Goal: Information Seeking & Learning: Learn about a topic

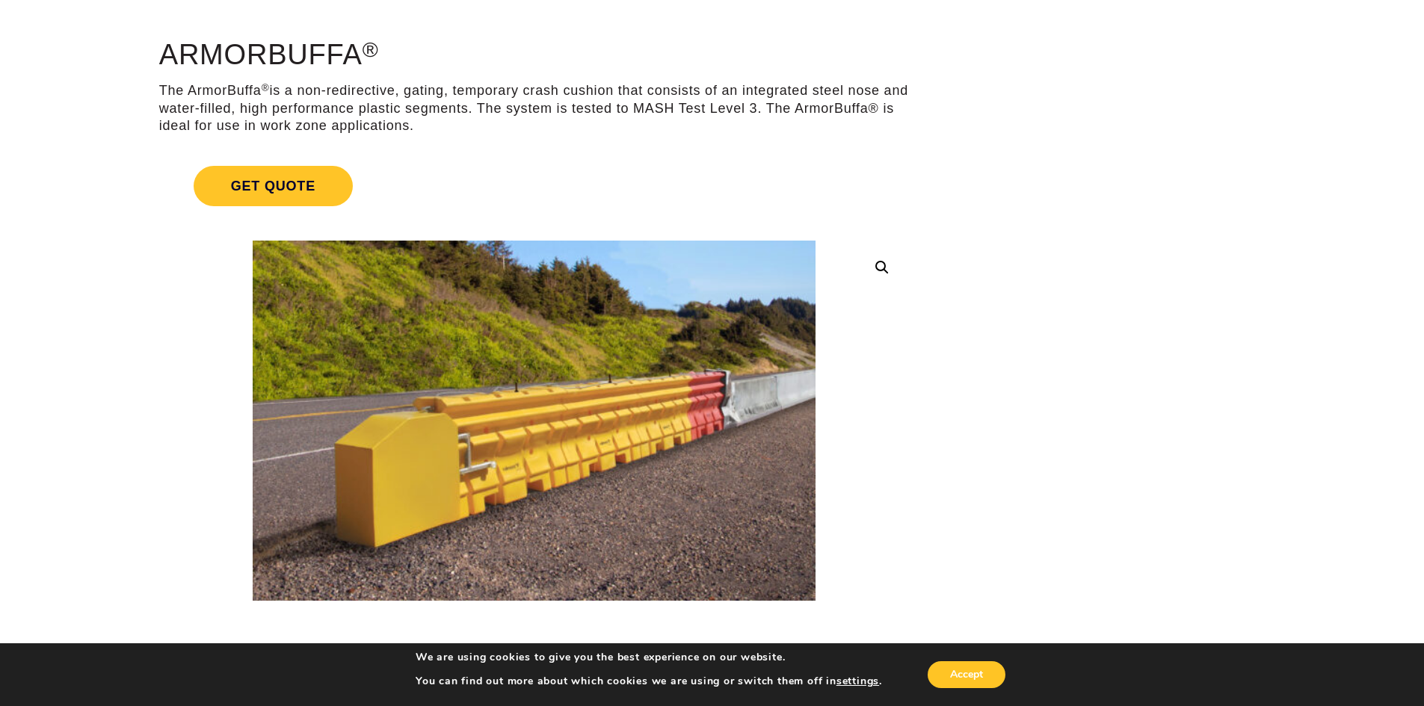
scroll to position [75, 0]
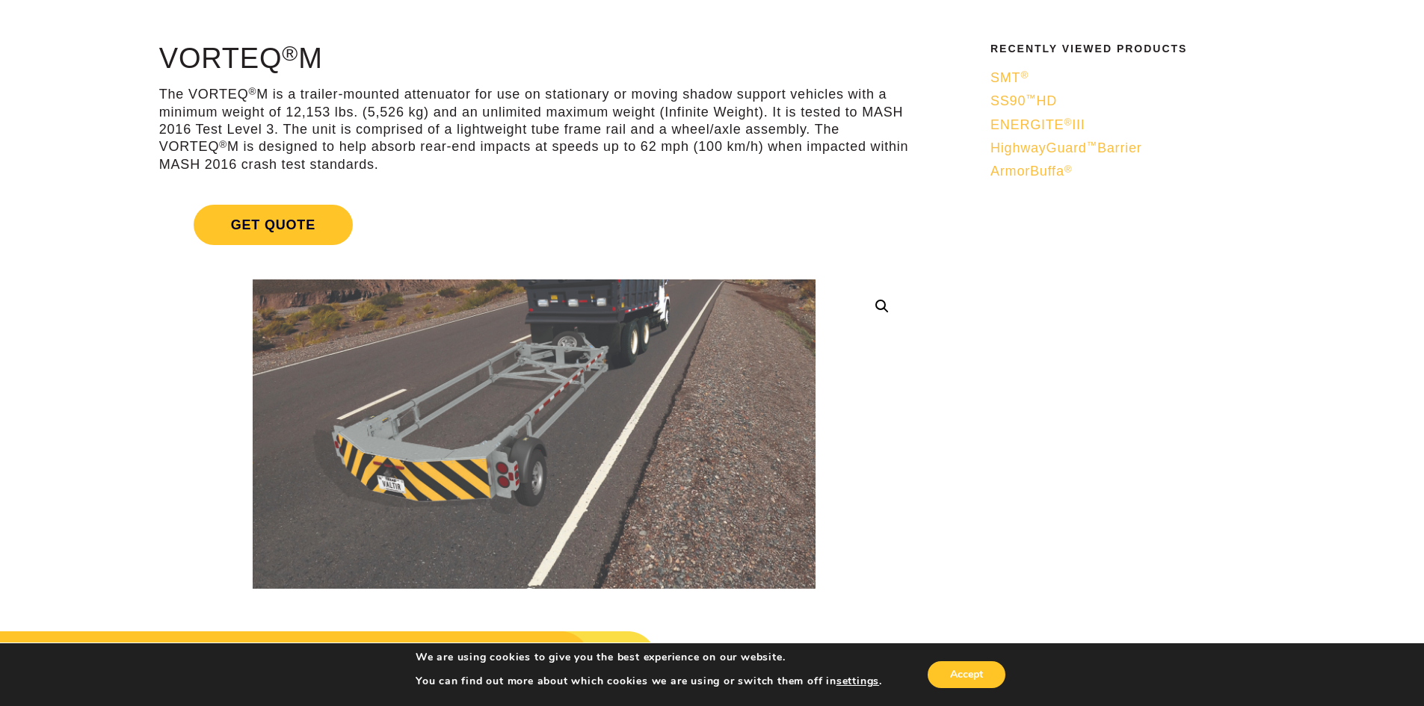
scroll to position [75, 0]
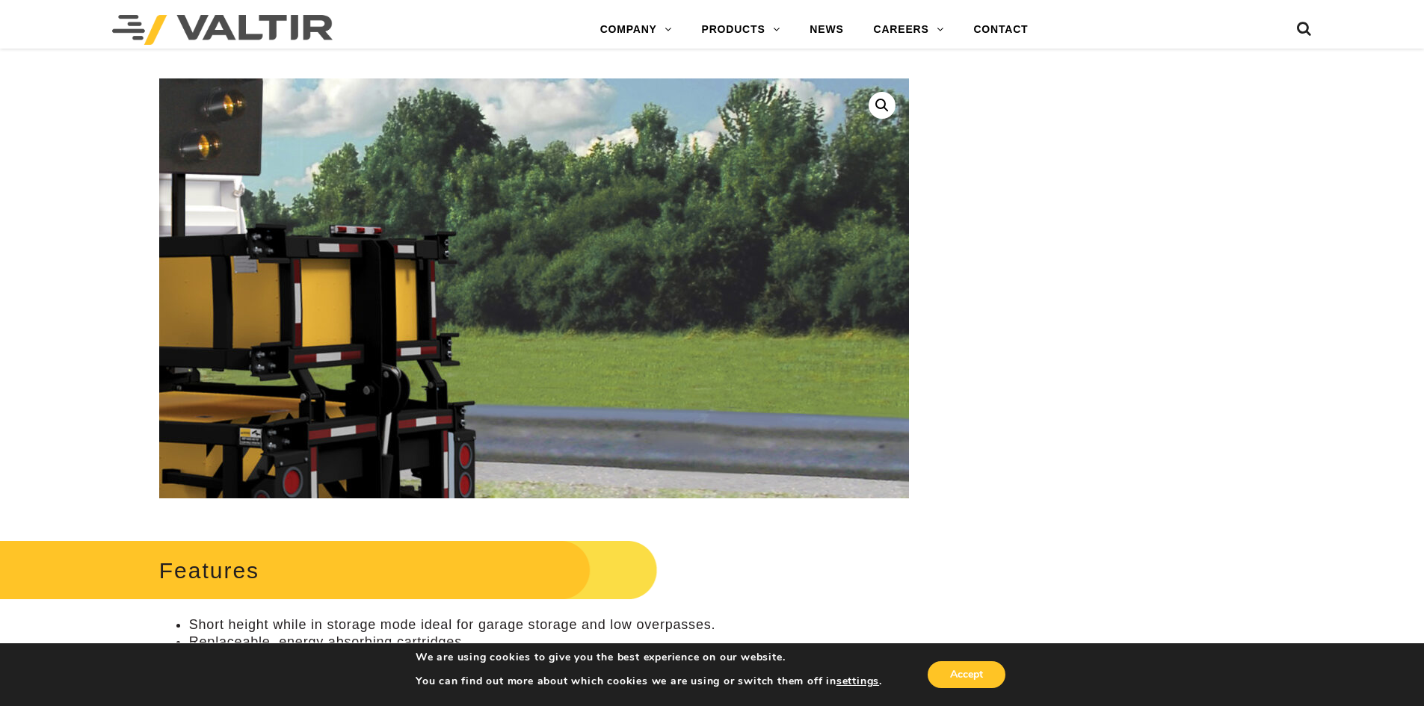
scroll to position [374, 0]
